Goal: Task Accomplishment & Management: Complete application form

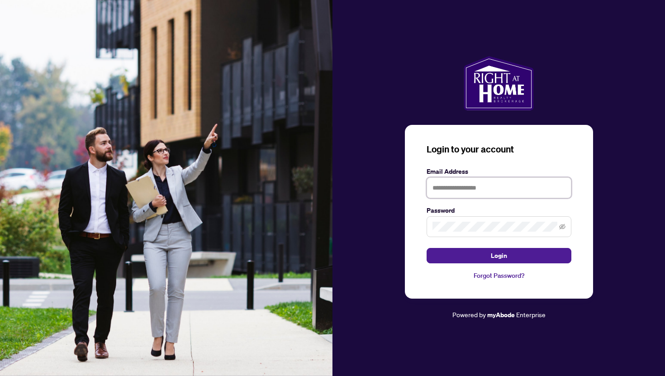
click at [458, 192] on input "text" at bounding box center [499, 187] width 145 height 21
type input "**********"
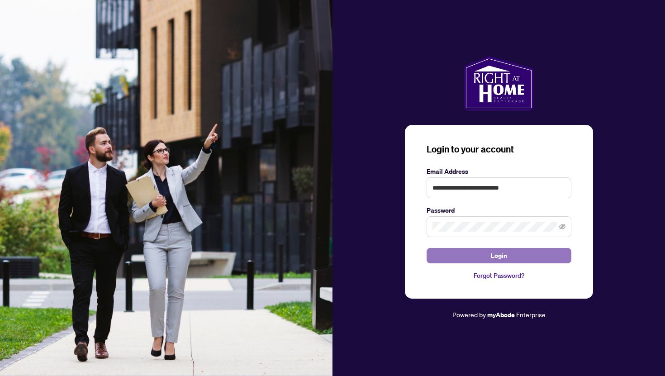
click at [498, 252] on span "Login" at bounding box center [499, 255] width 16 height 14
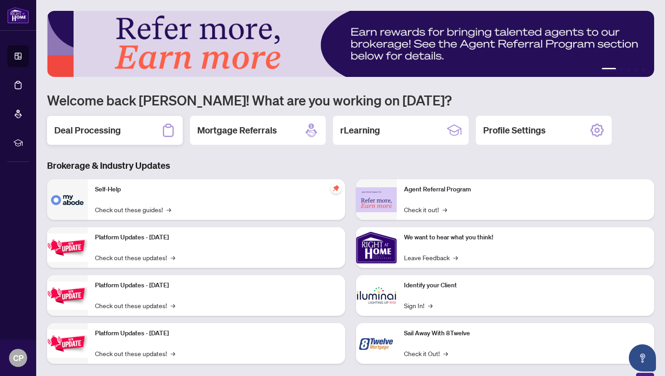
click at [124, 129] on div "Deal Processing" at bounding box center [115, 130] width 136 height 29
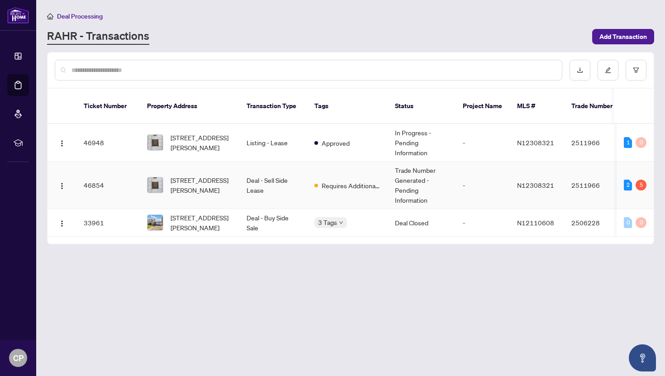
click at [108, 172] on td "46854" at bounding box center [107, 186] width 63 height 48
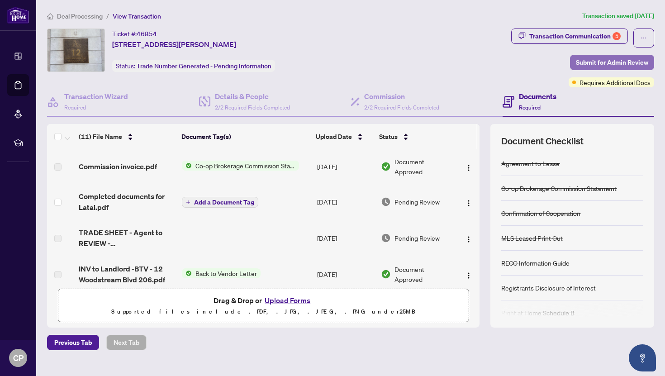
click at [589, 65] on span "Submit for Admin Review" at bounding box center [612, 62] width 72 height 14
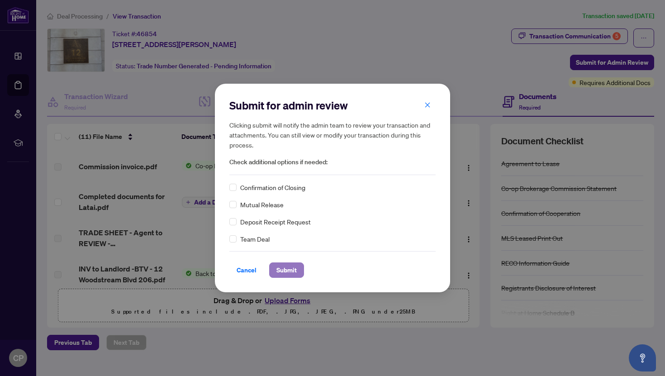
click at [293, 269] on span "Submit" at bounding box center [286, 270] width 20 height 14
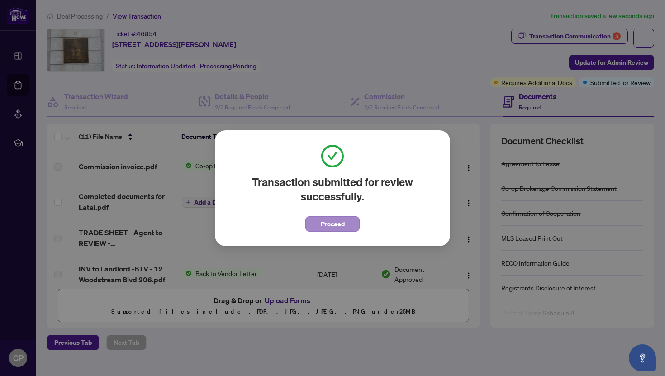
click at [326, 227] on span "Proceed" at bounding box center [333, 224] width 24 height 14
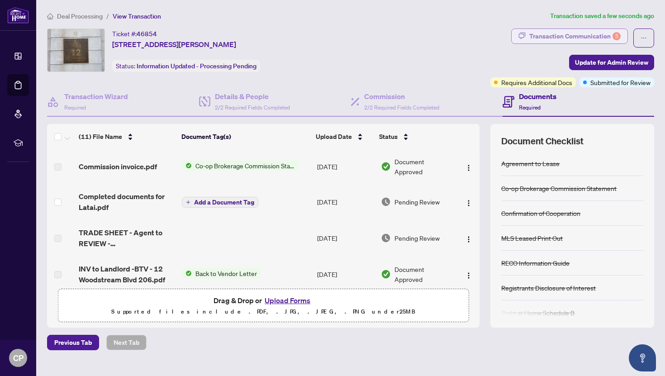
click at [606, 38] on div "Transaction Communication 5" at bounding box center [574, 36] width 91 height 14
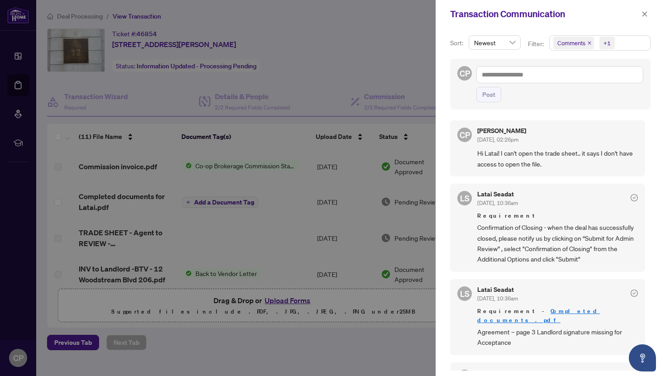
click at [401, 47] on div at bounding box center [332, 188] width 665 height 376
click at [645, 16] on icon "close" at bounding box center [645, 14] width 6 height 6
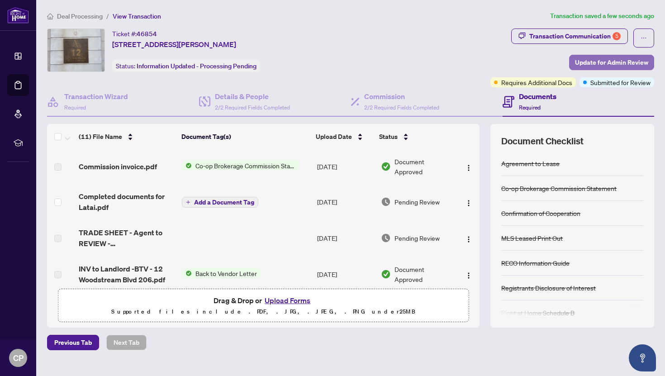
click at [601, 62] on span "Update for Admin Review" at bounding box center [611, 62] width 73 height 14
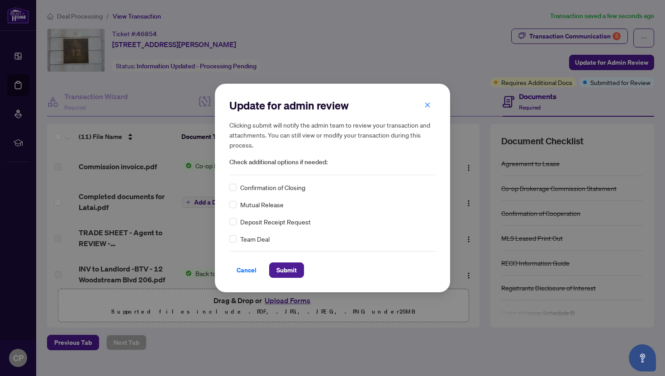
click at [290, 190] on span "Confirmation of Closing" at bounding box center [272, 187] width 65 height 10
click at [291, 272] on span "Submit" at bounding box center [286, 270] width 20 height 14
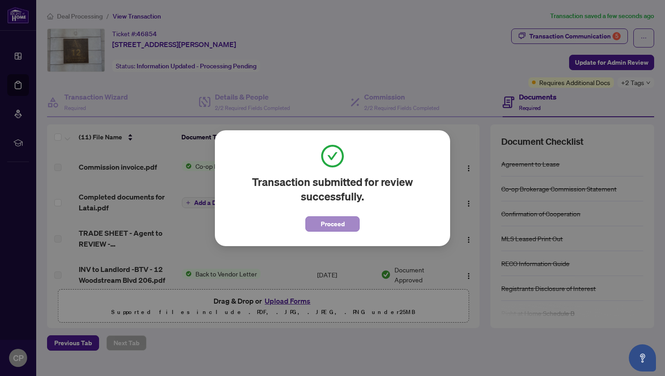
click at [341, 219] on span "Proceed" at bounding box center [333, 224] width 24 height 14
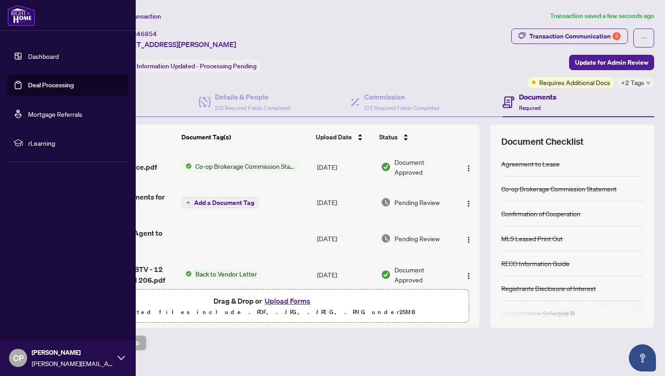
click at [28, 54] on link "Dashboard" at bounding box center [43, 56] width 31 height 8
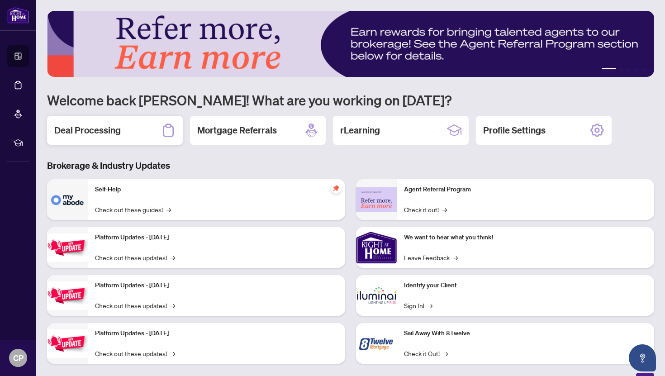
click at [118, 132] on h2 "Deal Processing" at bounding box center [87, 130] width 67 height 13
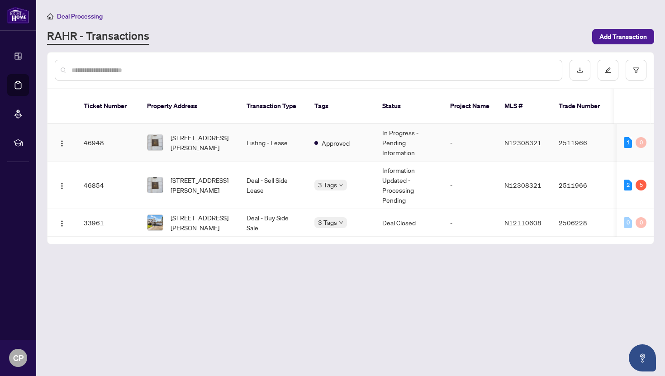
click at [402, 133] on td "In Progress - Pending Information" at bounding box center [409, 143] width 68 height 38
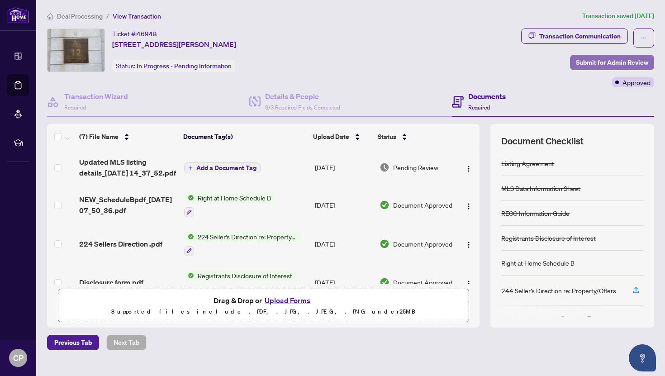
click at [586, 65] on span "Submit for Admin Review" at bounding box center [612, 62] width 72 height 14
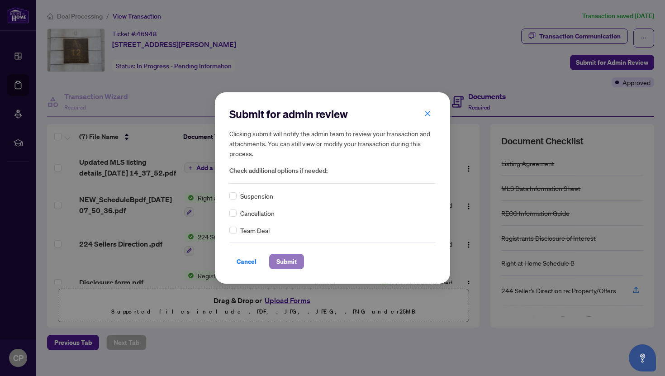
click at [291, 263] on span "Submit" at bounding box center [286, 261] width 20 height 14
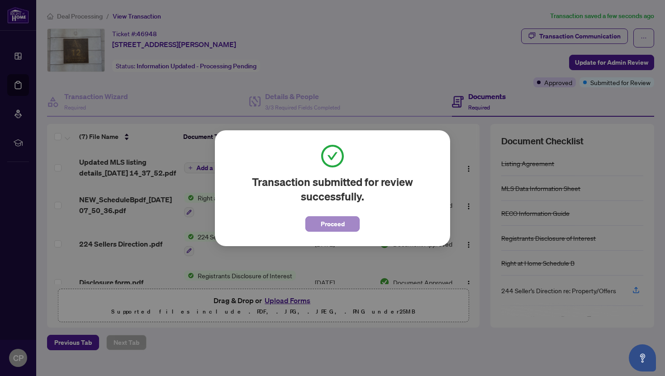
click at [327, 227] on span "Proceed" at bounding box center [333, 224] width 24 height 14
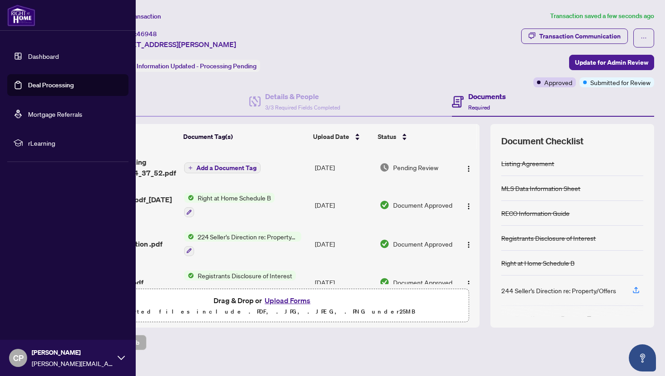
click at [10, 12] on img at bounding box center [21, 16] width 28 height 22
